Goal: Task Accomplishment & Management: Use online tool/utility

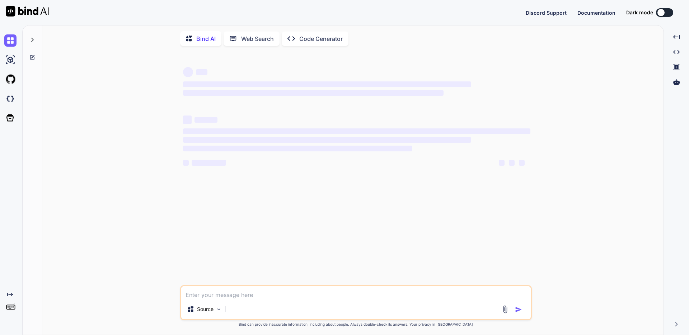
click at [307, 40] on p "Code Generator" at bounding box center [320, 38] width 43 height 9
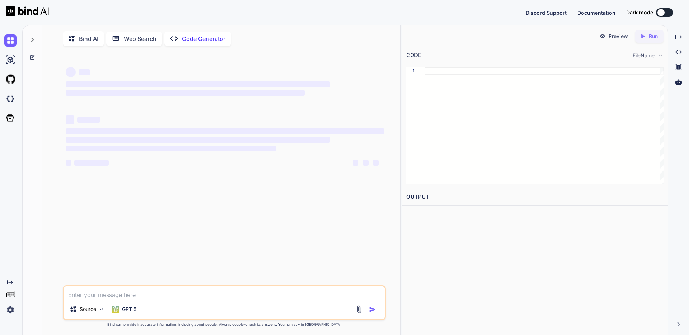
type textarea "x"
type textarea "// loremipSUmdo（0sitametc） adipi ELITSEDD_EIUS_TE = '7INcidi5UTla0-ETdoL7MAGNAa…"
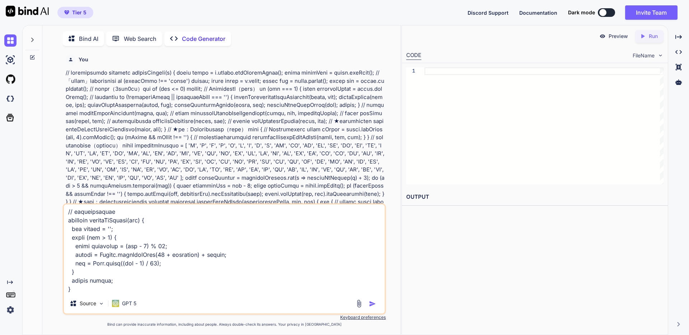
scroll to position [3, 0]
type textarea "x"
type textarea "// loremipSUmdo（0sitametc） adipi ELITSEDD_EIUS_TE = '7INcidi5UTla0-ETdoL7MAGNAa…"
type textarea "x"
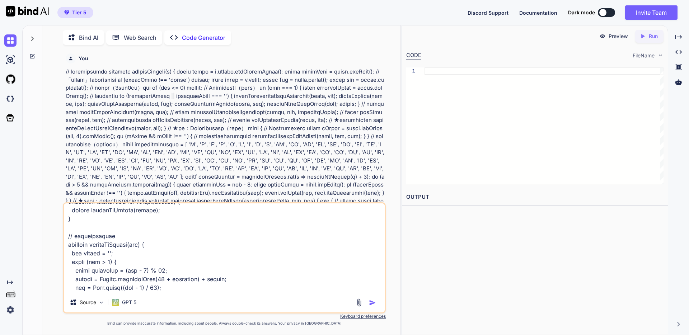
scroll to position [5578, 0]
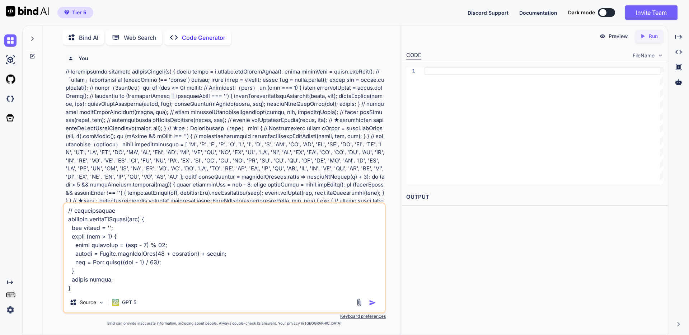
type textarea "// loremipSUmdo（0sitametc） adipi ELITSEDD_EIUS_TE = '7INcidi5UTla0-ETdoL7MAGNAa…"
click at [34, 55] on icon at bounding box center [32, 57] width 6 height 6
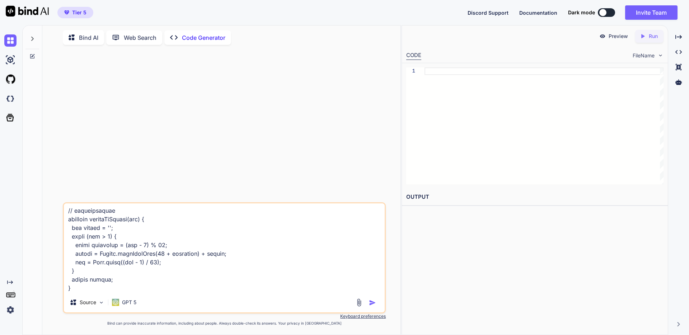
click at [158, 242] on textarea at bounding box center [224, 248] width 321 height 89
click at [168, 281] on textarea at bounding box center [224, 248] width 321 height 89
type textarea "x"
type textarea "// loremipSUmdo（0sitametc） adipi ELITSEDD_EIUS_TE = '7INcidi5UTla0-ETdoL7MAGNAa…"
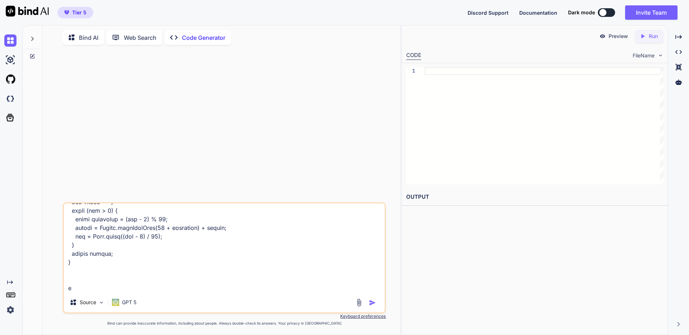
type textarea "x"
type textarea "// loremipSUmdo（0sitametc） adipi ELITSEDD_EIUS_TE = '7INcidi5UTla0-ETdoL7MAGNAa…"
type textarea "x"
type textarea "// loremipSUmdo（0sitametc） adipi ELITSEDD_EIUS_TE = '7INcidi5UTla0-ETdoL7MAGNAa…"
type textarea "x"
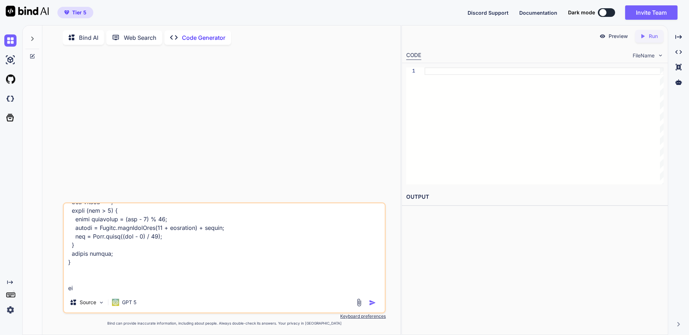
type textarea "// loremipSUmdo（0sitametc） adipi ELITSEDD_EIUS_TE = '7INcidi5UTla0-ETdoL7MAGNAa…"
type textarea "x"
type textarea "// loremipSUmdo（0sitametc） adipi ELITSEDD_EIUS_TE = '7INcidi5UTla0-ETdoL7MAGNAa…"
type textarea "x"
type textarea "// loremipSUmdo（0sitametc） adipi ELITSEDD_EIUS_TE = '7INcidi5UTla0-ETdoL7MAGNAa…"
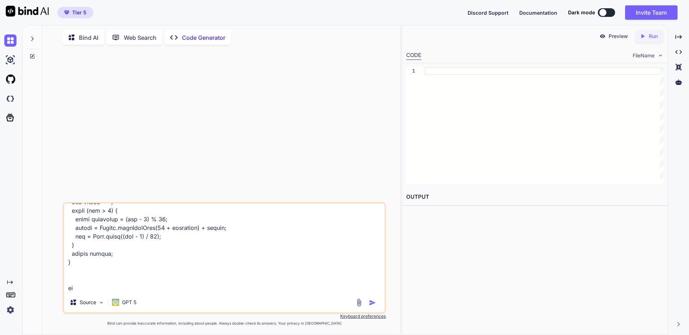
type textarea "x"
type textarea "// loremipSUmdo（0sitametc） adipi ELITSEDD_EIUS_TE = '7INcidi5UTla0-ETdoL7MAGNAa…"
type textarea "x"
type textarea "// loremipSUmdo（0sitametc） adipi ELITSEDD_EIUS_TE = '7INcidi5UTla0-ETdoL7MAGNAa…"
type textarea "x"
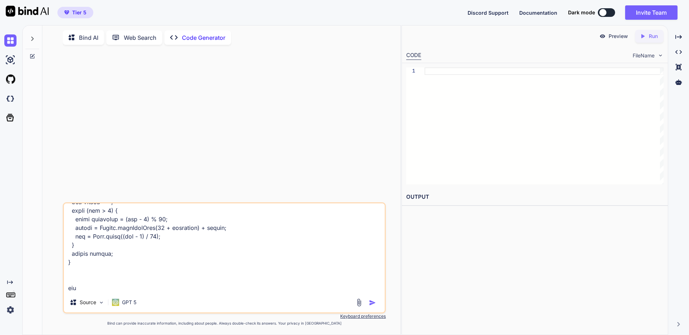
type textarea "// loremipSUmdo（0sitametc） adipi ELITSEDD_EIUS_TE = '7INcidi5UTla0-ETdoL7MAGNAa…"
type textarea "x"
type textarea "// loremipSUmdo（0sitametc） adipi ELITSEDD_EIUS_TE = '7INcidi5UTla0-ETdoL7MAGNAa…"
type textarea "x"
type textarea "// loremipSUmdo（0sitametc） adipi ELITSEDD_EIUS_TE = '7INcidi5UTla0-ETdoL7MAGNAa…"
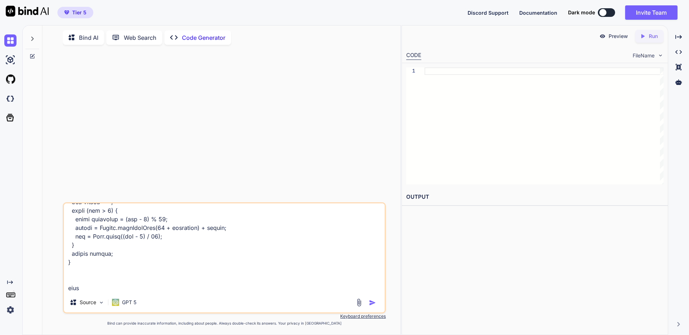
type textarea "x"
type textarea "// loremipSUmdo（0sitametc） adipi ELITSEDD_EIUS_TE = '7INcidi5UTla0-ETdoL7MAGNAa…"
type textarea "x"
type textarea "// loremipSUmdo（0sitametc） adipi ELITSEDD_EIUS_TE = '7INcidi5UTla0-ETdoL7MAGNAa…"
type textarea "x"
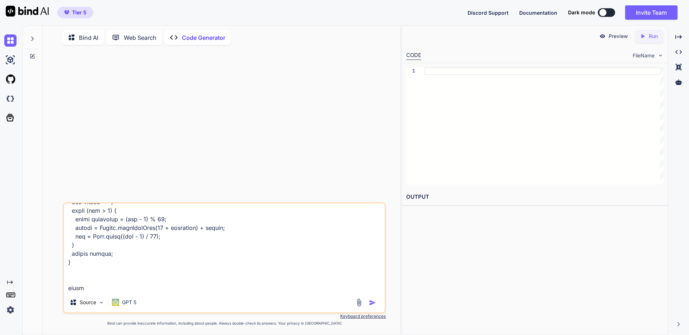
type textarea "// loremipSUmdo（0sitametc） adipi ELITSEDD_EIUS_TE = '7INcidi5UTla0-ETdoL7MAGNAa…"
type textarea "x"
type textarea "// loremipSUmdo（0sitametc） adipi ELITSEDD_EIUS_TE = '7INcidi5UTla0-ETdoL7MAGNAa…"
type textarea "x"
type textarea "// loremipSUmdo（0sitametc） adipi ELITSEDD_EIUS_TE = '7INcidi5UTla0-ETdoL7MAGNAa…"
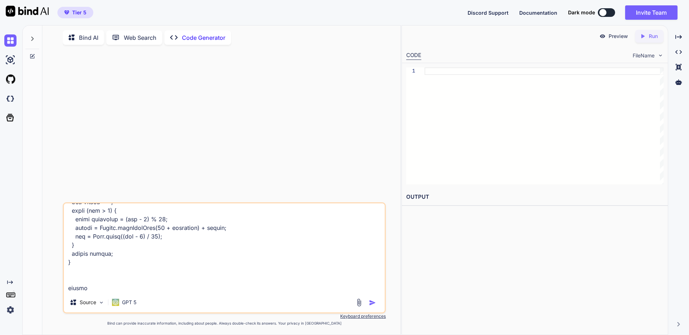
type textarea "x"
type textarea "// loremipSUmdo（0sitametc） adipi ELITSEDD_EIUS_TE = '7INcidi5UTla0-ETdoL7MAGNAa…"
type textarea "x"
type textarea "// loremipSUmdo（0sitametc） adipi ELITSEDD_EIUS_TE = '7INcidi5UTla0-ETdoL7MAGNAa…"
type textarea "x"
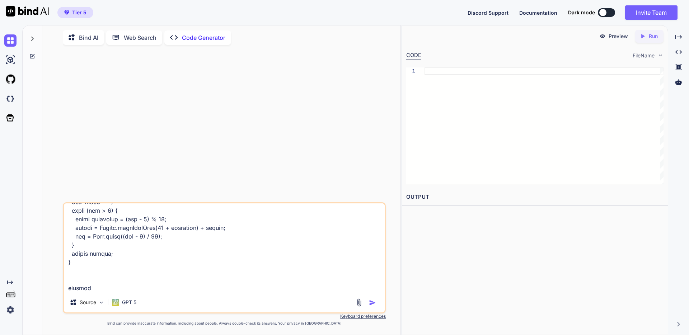
type textarea "// loremipSUmdo（0sitametc） adipi ELITSEDD_EIUS_TE = '7INcidi5UTla0-ETdoL7MAGNAa…"
type textarea "x"
type textarea "// loremipSUmdo（0sitametc） adipi ELITSEDD_EIUS_TE = '7INcidi5UTla0-ETdoL7MAGNAa…"
type textarea "x"
type textarea "// loremipSUmdo（0sitametc） adipi ELITSEDD_EIUS_TE = '7INcidi5UTla0-ETdoL7MAGNAa…"
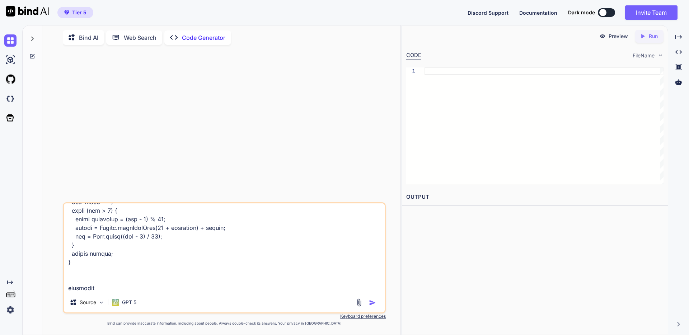
type textarea "x"
type textarea "// loremipSUmdo（0sitametc） adipi ELITSEDD_EIUS_TE = '7INcidi5UTla0-ETdoL7MAGNAa…"
type textarea "x"
type textarea "// loremipSUmdo（0sitametc） adipi ELITSEDD_EIUS_TE = '7INcidi5UTla0-ETdoL7MAGNAa…"
type textarea "x"
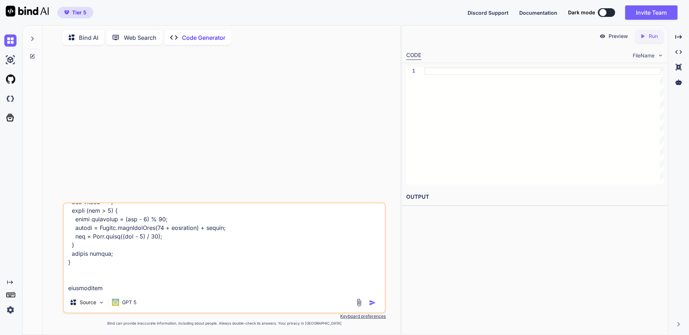
type textarea "// loremipSUmdo（0sitametc） adipi ELITSEDD_EIUS_TE = '7INcidi5UTla0-ETdoL7MAGNAa…"
type textarea "x"
type textarea "// loremipSUmdo（0sitametc） adipi ELITSEDD_EIUS_TE = '7INcidi5UTla0-ETdoL7MAGNAa…"
type textarea "x"
type textarea "// loremipSUmdo（0sitametc） adipi ELITSEDD_EIUS_TE = '7INcidi5UTla0-ETdoL7MAGNAa…"
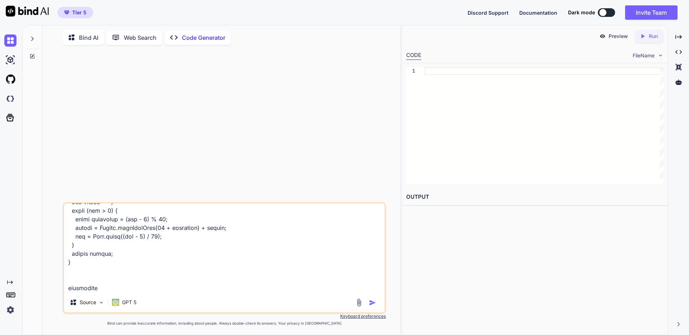
type textarea "x"
type textarea "// loremipSUmdo（0sitametc） adipi ELITSEDD_EIUS_TE = '7INcidi5UTla0-ETdoL7MAGNAa…"
type textarea "x"
type textarea "// loremipSUmdo（0sitametc） adipi ELITSEDD_EIUS_TE = '7INcidi5UTla0-ETdoL7MAGNAa…"
type textarea "x"
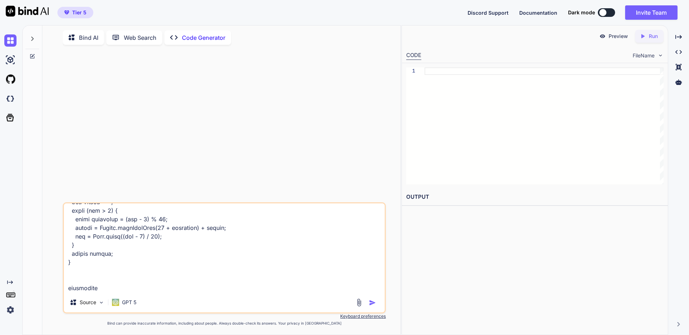
type textarea "// loremipSUmdo（0sitametc） adipi ELITSEDD_EIUS_TE = '7INcidi5UTla0-ETdoL7MAGNAa…"
type textarea "x"
type textarea "// loremipSUmdo（0sitametc） adipi ELITSEDD_EIUS_TE = '7INcidi5UTla0-ETdoL7MAGNAa…"
type textarea "x"
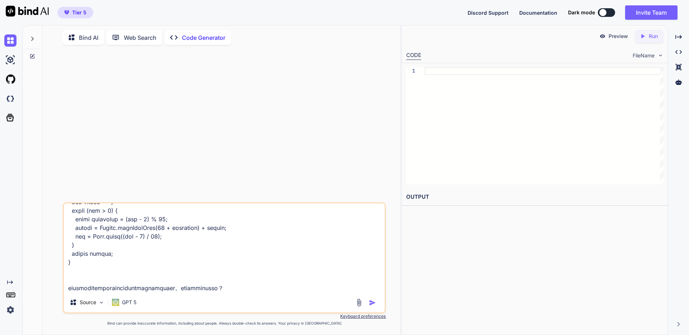
paste textarea "4903/07/28 11:66:46 lo ipSumdOlorsitam: cons=adipi 9642/15/22 29:07:64 el seddo…"
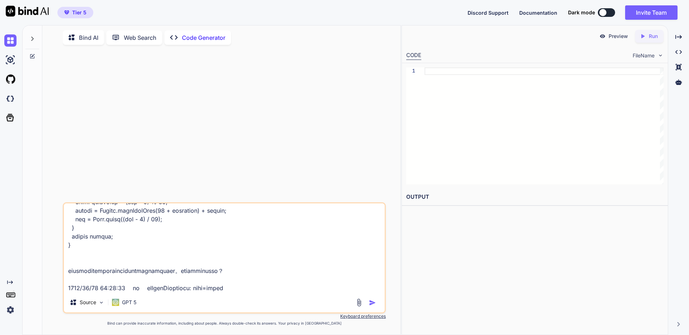
scroll to position [5775, 0]
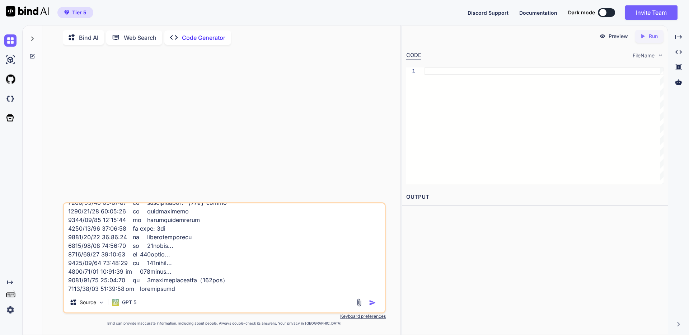
type textarea "// loremipSUmdo（0sitametc） adipi ELITSEDD_EIUS_TE = '7INcidi5UTla0-ETdoL7MAGNAa…"
click at [372, 304] on img "button" at bounding box center [372, 302] width 7 height 7
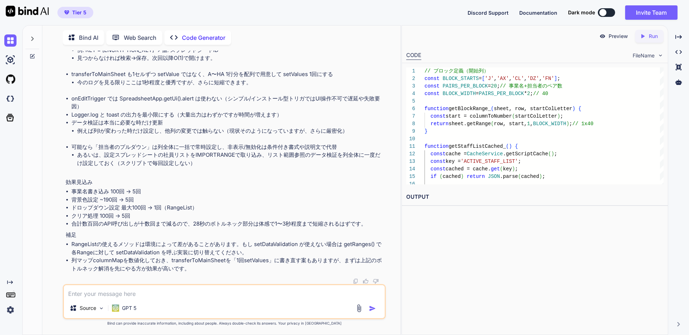
scroll to position [3374, 0]
click at [201, 298] on textarea at bounding box center [224, 291] width 321 height 13
type textarea "A"
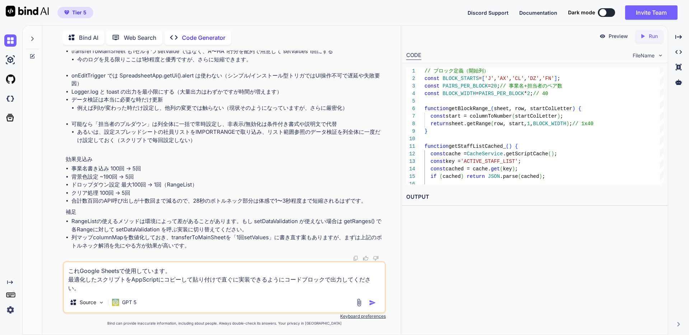
type textarea "これGoogle Sheetsで使用しています。 最適化したスクリプトをAppScriptにコピーして貼り付けで直ぐに実装できるようにコードブロックで出力して…"
click at [374, 304] on img "button" at bounding box center [372, 302] width 7 height 7
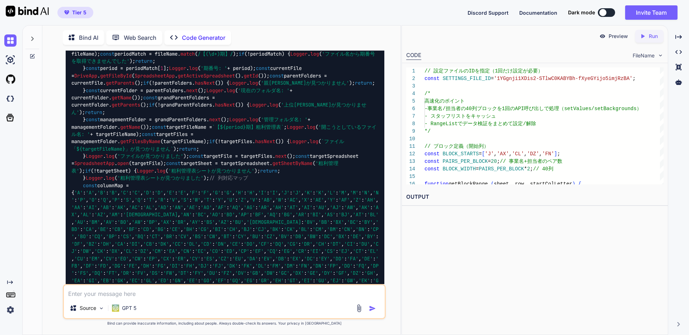
scroll to position [3615, 0]
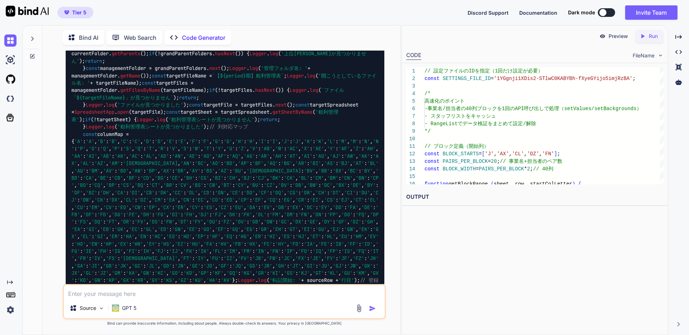
scroll to position [3655, 0]
click at [233, 295] on textarea at bounding box center [224, 291] width 321 height 13
click at [199, 291] on textarea at bounding box center [224, 291] width 321 height 13
type textarea "K"
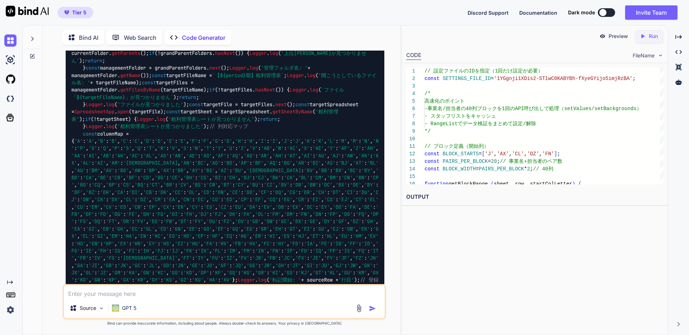
paste textarea "【21期】粗利管理表 登録用"
click at [202, 294] on textarea "【21期】粗利管理表 登録用ファイルのK列やM列に転記" at bounding box center [224, 291] width 321 height 13
click at [268, 296] on textarea "【21期】粗利管理表 登録用ファイルのK列やM列に設定ファイルから転記" at bounding box center [224, 291] width 321 height 13
click at [441, 290] on div "Preview Created with Pixso. Run CODE FileName 16 15 14 13 11 12 10 8 9 6 7 4 5 …" at bounding box center [535, 180] width 267 height 310
click at [308, 291] on textarea "【21期】粗利管理表 登録用ファイルのK列やM列に設定ファイルから転記されていた" at bounding box center [224, 291] width 321 height 13
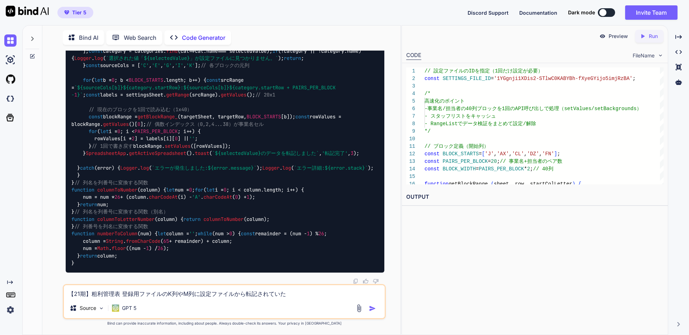
scroll to position [7742, 0]
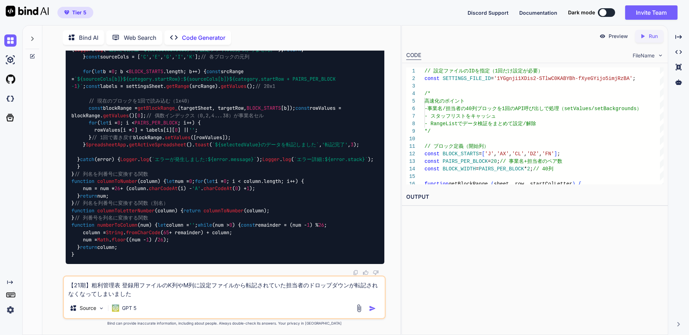
type textarea "【21期】粗利管理表 登録用ファイルのK列やM列に設定ファイルから転記されていた担当者のドロップダウンが転記されなくなってしまいました。"
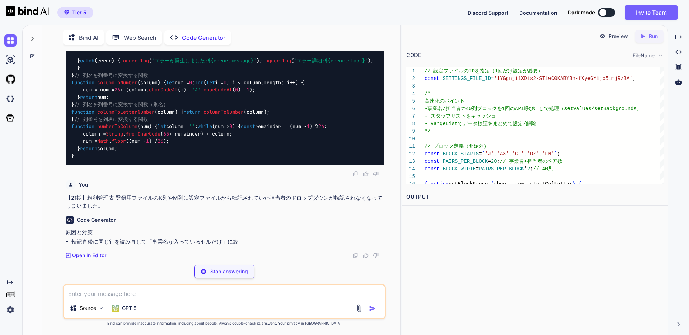
scroll to position [8670, 0]
